Goal: Task Accomplishment & Management: Manage account settings

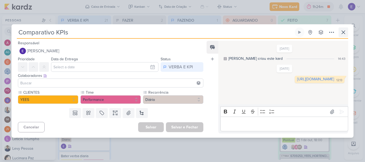
scroll to position [27, 0]
click at [346, 31] on icon at bounding box center [343, 32] width 6 height 6
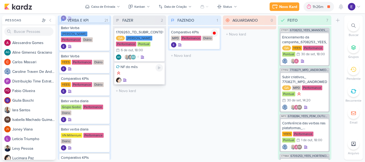
click at [136, 81] on div at bounding box center [139, 79] width 47 height 5
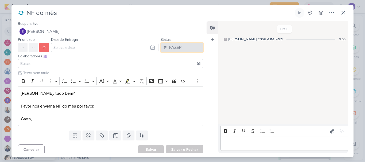
click at [169, 47] on div "FAZER" at bounding box center [175, 47] width 13 height 6
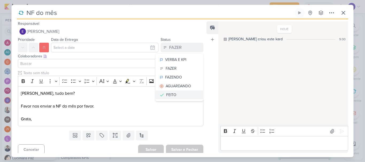
click at [174, 92] on button "FEITO" at bounding box center [179, 95] width 48 height 9
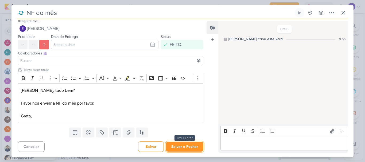
click at [179, 150] on button "Salvar e Fechar" at bounding box center [184, 147] width 37 height 10
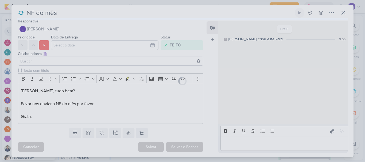
scroll to position [2, 0]
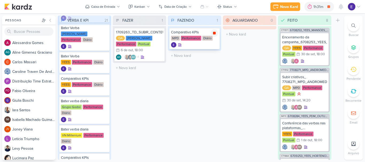
click at [216, 36] on div at bounding box center [213, 32] width 7 height 7
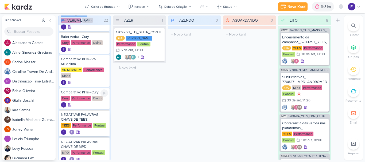
scroll to position [240, 0]
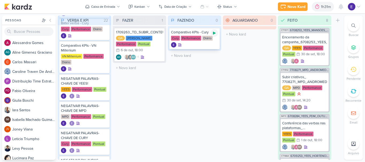
click at [214, 33] on icon at bounding box center [214, 33] width 3 height 3
click at [206, 46] on div at bounding box center [194, 44] width 47 height 5
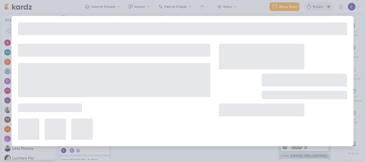
type input "Comparativo KPIs - Cury"
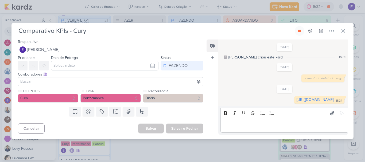
scroll to position [0, 0]
click at [296, 102] on link "[URL][DOMAIN_NAME]" at bounding box center [314, 99] width 37 height 5
drag, startPoint x: 342, startPoint y: 28, endPoint x: 344, endPoint y: 25, distance: 3.5
click at [344, 28] on icon at bounding box center [343, 31] width 6 height 6
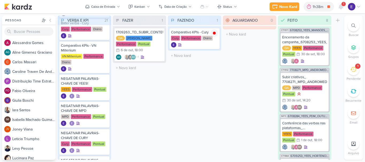
click at [344, 25] on div "Pessoas [GEOGRAPHIC_DATA] A l e s s a n d r a G o m e s AG A l i n e G i m e n …" at bounding box center [182, 87] width 365 height 144
click at [343, 5] on div "1" at bounding box center [343, 4] width 4 height 4
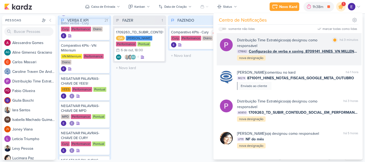
click at [320, 57] on div "Distribuição Time Estratégico o(a) designou como responsável marcar como lida h…" at bounding box center [297, 49] width 121 height 24
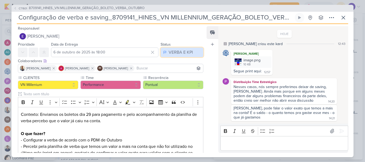
click at [182, 52] on div "VERBA E KPI" at bounding box center [181, 52] width 24 height 6
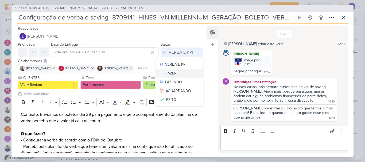
click at [174, 72] on button "FAZER" at bounding box center [179, 73] width 48 height 9
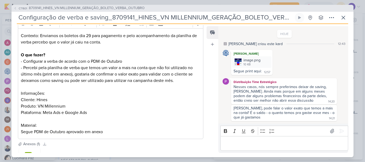
scroll to position [126, 0]
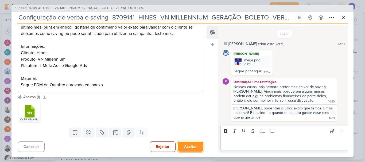
click at [191, 144] on button "Aceitar" at bounding box center [191, 147] width 26 height 10
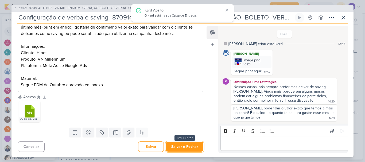
click at [191, 144] on button "Salvar e Fechar" at bounding box center [184, 147] width 37 height 10
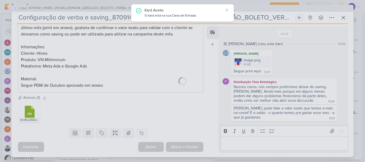
scroll to position [125, 0]
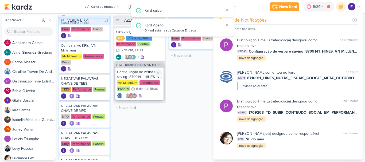
click at [147, 89] on div "6 de out" at bounding box center [142, 88] width 12 height 3
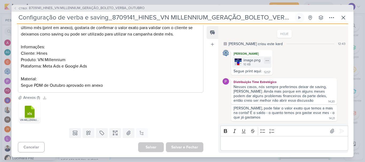
click at [241, 68] on div "image.png 10 KB" at bounding box center [251, 61] width 39 height 11
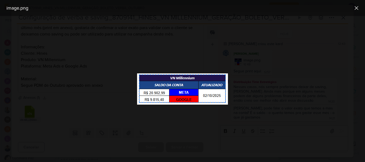
click at [303, 87] on div at bounding box center [182, 89] width 365 height 146
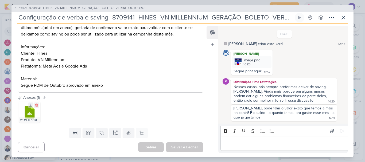
click at [29, 112] on icon at bounding box center [30, 112] width 10 height 13
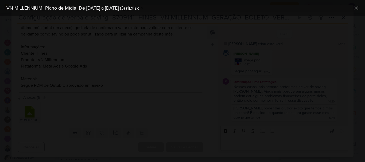
click at [355, 14] on div "VN MILLENNIUM_Plano de Mídia_De [DATE] a [DATE] (3) (1).xlsx" at bounding box center [182, 8] width 365 height 16
click at [355, 8] on icon at bounding box center [356, 8] width 6 height 6
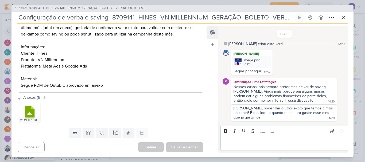
click at [271, 147] on div "Editor editing area: main" at bounding box center [284, 143] width 128 height 15
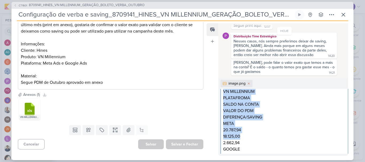
scroll to position [2, 0]
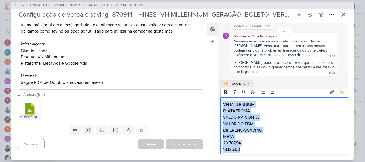
drag, startPoint x: 256, startPoint y: 151, endPoint x: 214, endPoint y: 92, distance: 72.1
click at [214, 92] on div "Feed Atrelar email Solte o email para atrelar ao kard HOJE [PERSON_NAME] criou …" at bounding box center [277, 89] width 142 height 133
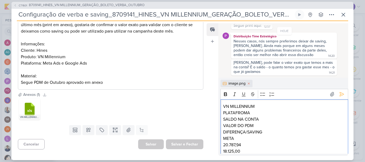
scroll to position [35, 0]
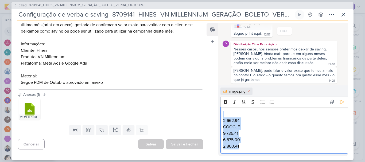
drag, startPoint x: 237, startPoint y: 148, endPoint x: 213, endPoint y: 104, distance: 50.7
click at [213, 104] on div "Feed Atrelar email Solte o email para atrelar ao kard HOJE [PERSON_NAME] criou …" at bounding box center [277, 89] width 142 height 133
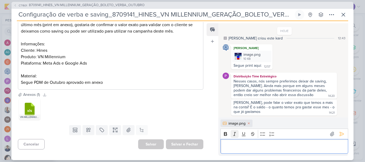
scroll to position [3, 0]
click at [339, 133] on icon at bounding box center [341, 133] width 5 height 5
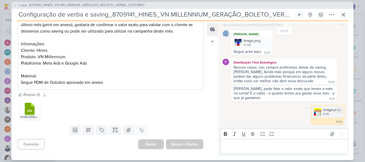
click at [317, 113] on img at bounding box center [317, 111] width 7 height 7
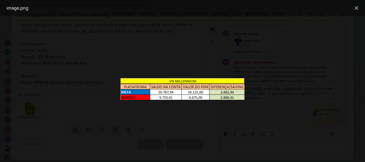
click at [212, 128] on div at bounding box center [182, 89] width 365 height 146
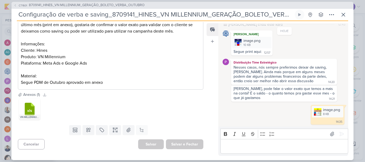
click at [255, 151] on div "Editor editing area: main" at bounding box center [284, 146] width 128 height 15
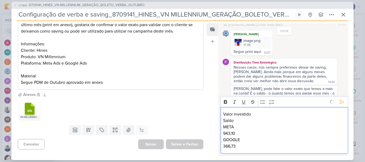
scroll to position [43, 0]
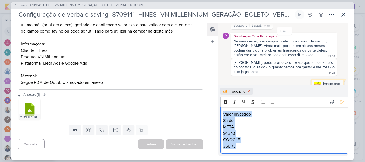
drag, startPoint x: 247, startPoint y: 148, endPoint x: 218, endPoint y: 110, distance: 48.2
click at [218, 110] on div "image.png Rich Text Editor Bold Italic Underline Strikethrough Bulleted List Nu…" at bounding box center [283, 120] width 130 height 70
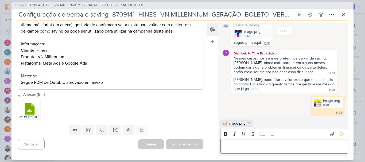
scroll to position [26, 0]
click at [339, 136] on icon at bounding box center [341, 133] width 5 height 5
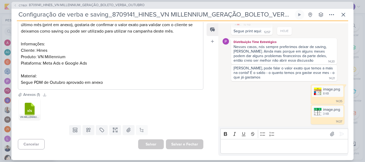
scroll to position [99, 0]
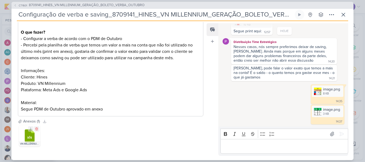
click at [24, 136] on icon ".cls-7 {fill: #79ac00;} .cls-7, .cls-8, .cls-9 {fill-rule: evenodd;} .cls-8 {fi…" at bounding box center [29, 136] width 13 height 13
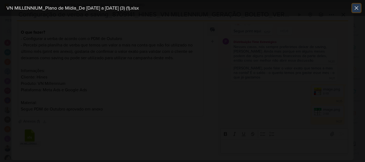
click at [359, 7] on icon at bounding box center [356, 8] width 6 height 6
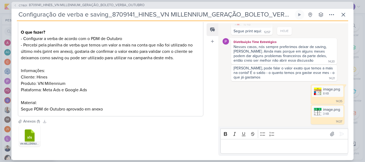
scroll to position [72, 0]
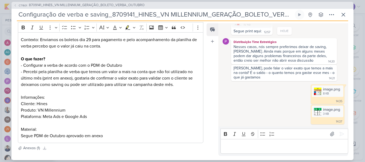
click at [250, 147] on p "Editor editing area: main" at bounding box center [284, 146] width 122 height 6
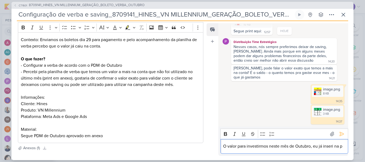
scroll to position [43, 0]
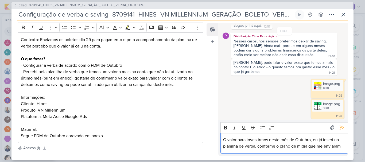
click at [304, 147] on p "O valor para investirmos neste mês de Outubro, eu já inseri na planilha de verb…" at bounding box center [284, 143] width 122 height 13
click at [302, 146] on p "O valor para investirmos neste mês de Outubro, eu já inseri na planilha de verb…" at bounding box center [284, 143] width 122 height 13
click at [342, 129] on icon at bounding box center [341, 127] width 5 height 5
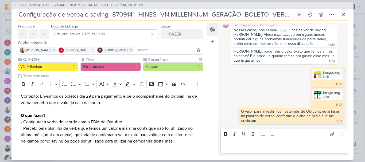
scroll to position [0, 0]
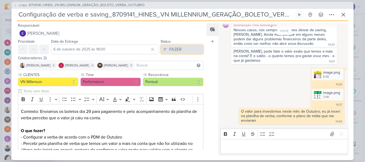
click at [174, 50] on div "FAZER" at bounding box center [175, 49] width 13 height 6
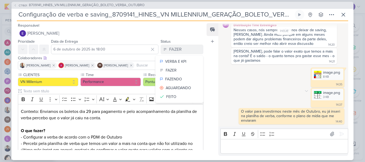
click at [248, 99] on div "image.png 3 KB Adicionar ao Kard [GEOGRAPHIC_DATA] 14:37 14:37 [GEOGRAPHIC_DATA]" at bounding box center [284, 98] width 124 height 20
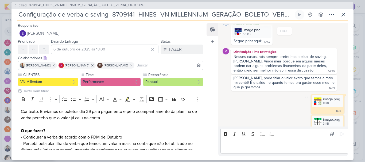
scroll to position [54, 0]
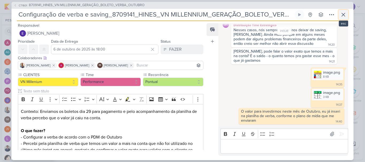
click at [340, 18] on button at bounding box center [343, 15] width 10 height 10
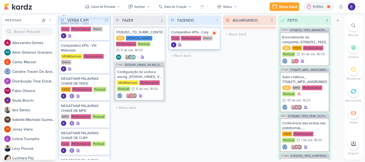
click at [195, 41] on div "Comparativo KPIs - Cury Cury Performance Diário" at bounding box center [194, 38] width 50 height 21
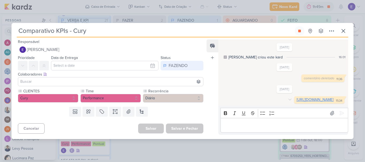
click at [296, 97] on link "[URL][DOMAIN_NAME]" at bounding box center [314, 99] width 37 height 5
click at [342, 28] on icon at bounding box center [343, 31] width 6 height 6
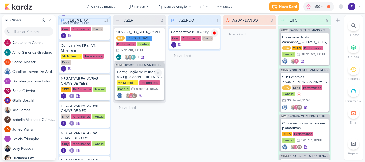
click at [157, 87] on div ", 18:00" at bounding box center [153, 88] width 10 height 3
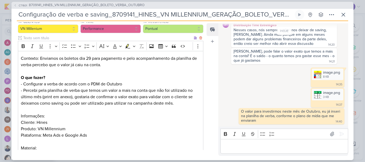
scroll to position [53, 0]
click at [316, 78] on div "image.png 8 KB" at bounding box center [328, 74] width 32 height 11
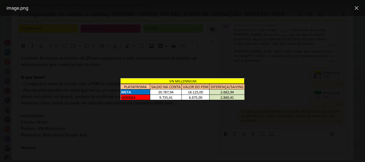
click at [282, 86] on div at bounding box center [182, 89] width 365 height 146
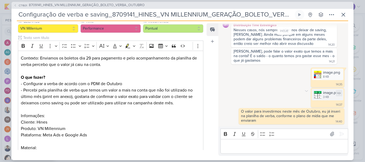
click at [314, 94] on img at bounding box center [317, 94] width 7 height 7
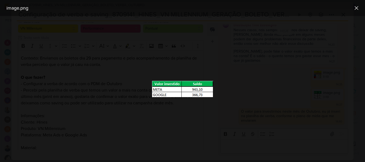
click at [265, 101] on div at bounding box center [182, 89] width 365 height 146
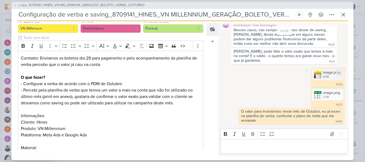
click at [315, 79] on div "image.png 8 KB" at bounding box center [328, 74] width 32 height 11
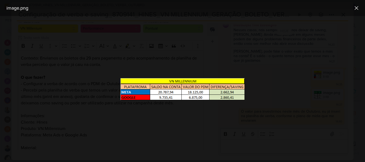
click at [265, 98] on div at bounding box center [182, 89] width 365 height 146
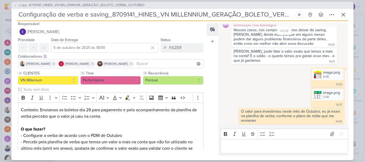
scroll to position [0, 0]
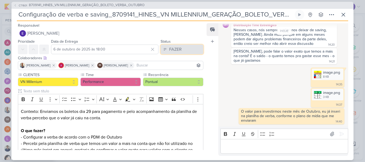
click at [170, 49] on div "FAZER" at bounding box center [175, 49] width 13 height 6
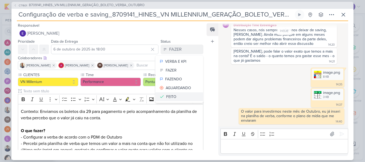
click at [182, 98] on button "FEITO" at bounding box center [179, 96] width 48 height 9
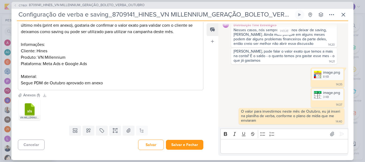
scroll to position [126, 0]
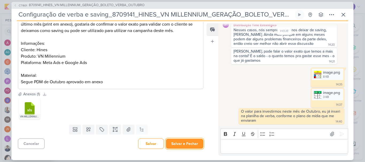
click at [184, 142] on button "Salvar e Fechar" at bounding box center [184, 144] width 37 height 10
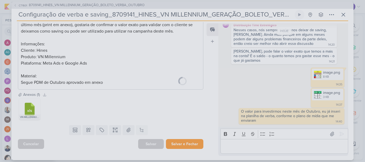
scroll to position [125, 0]
